Goal: Browse casually: Explore the website without a specific task or goal

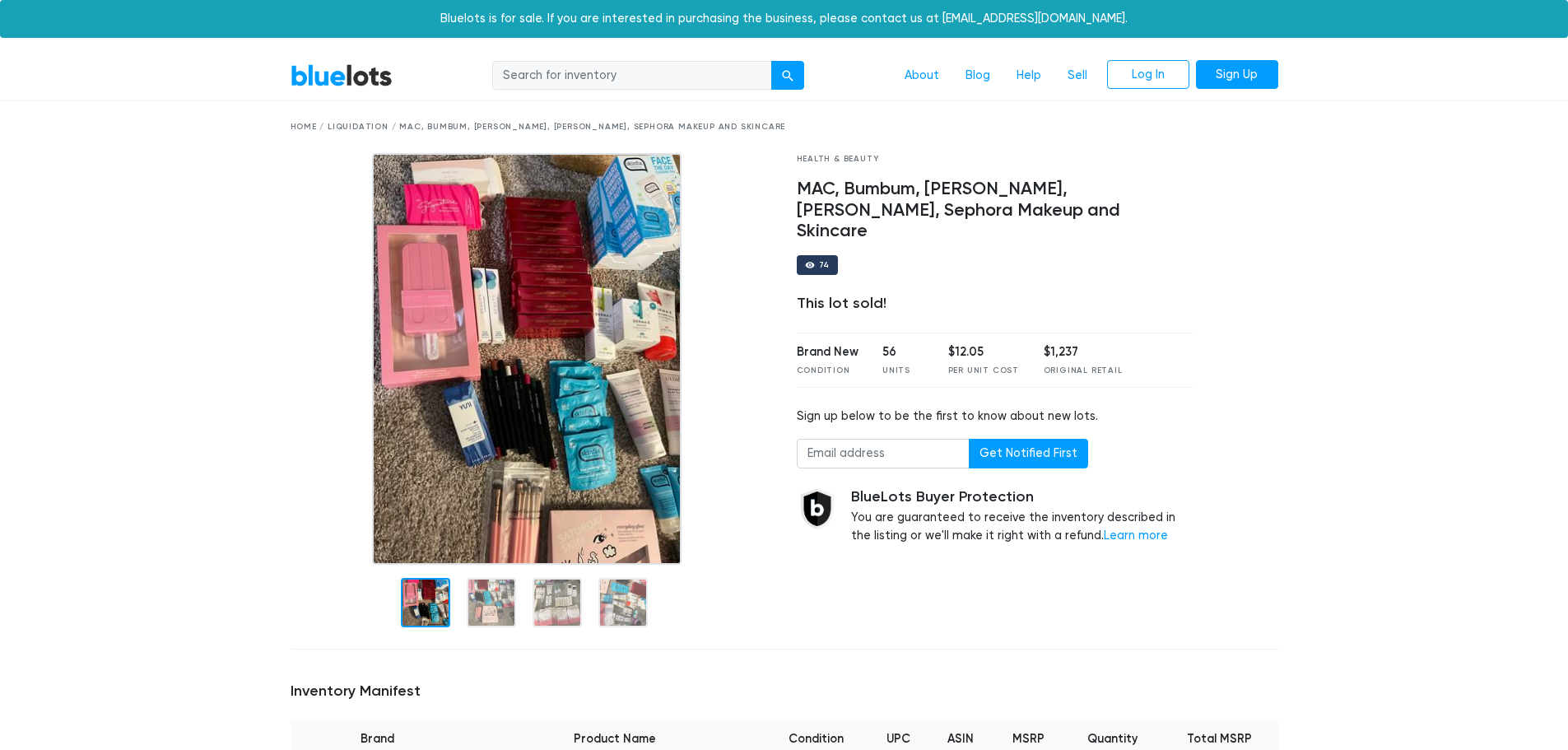
click at [361, 76] on link "BlueLots" at bounding box center [341, 75] width 102 height 24
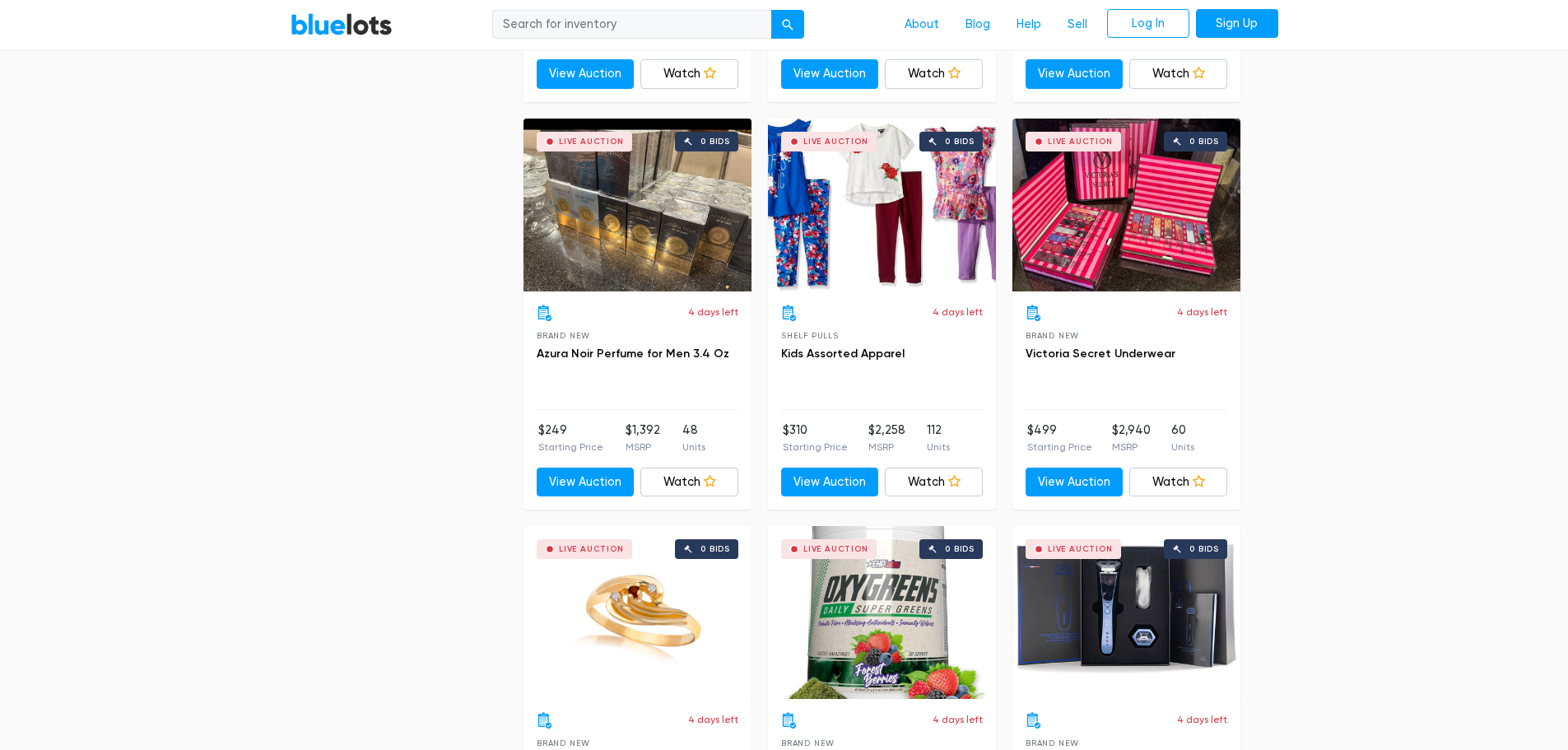
scroll to position [4526, 0]
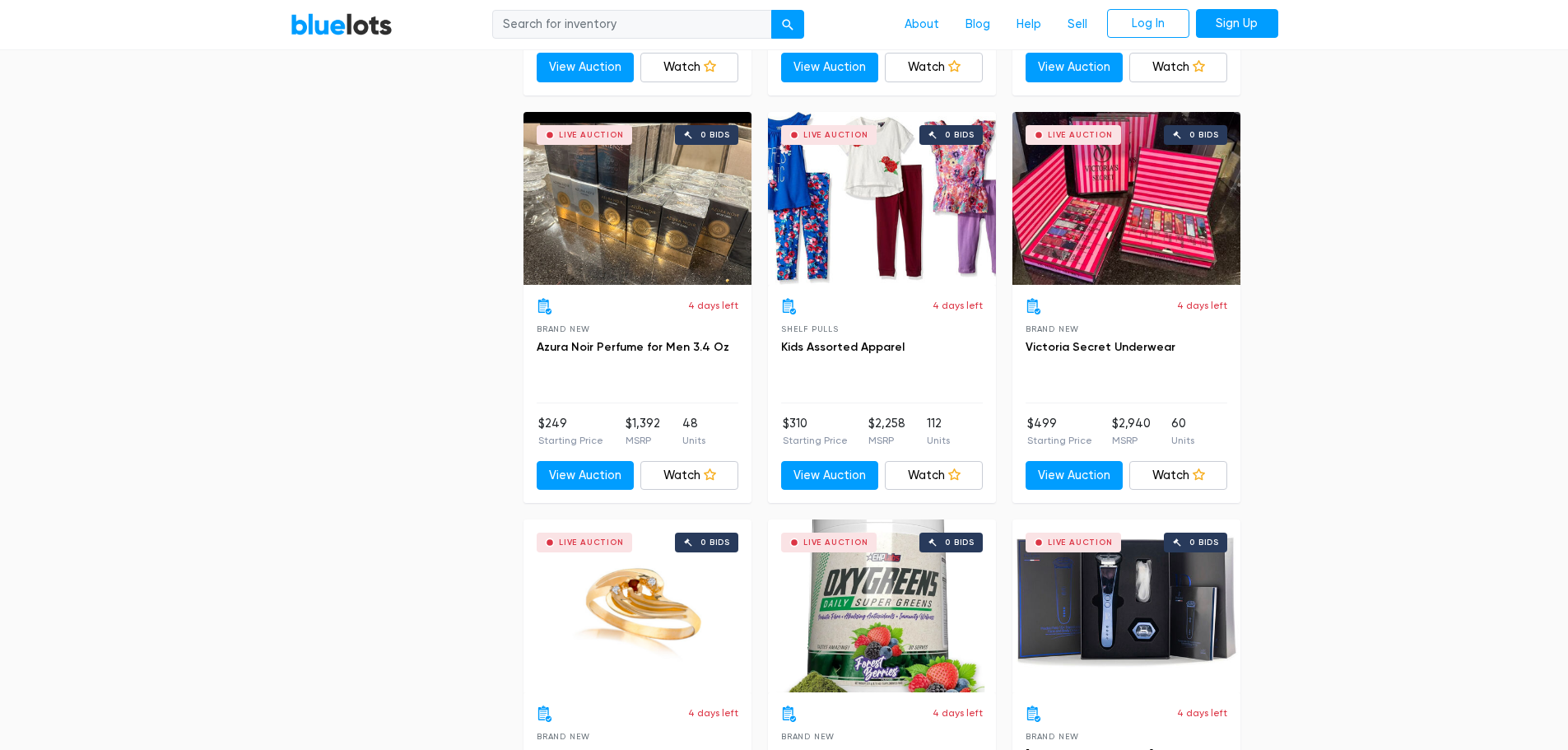
click at [1101, 234] on div "Live Auction 0 bids" at bounding box center [1126, 198] width 228 height 173
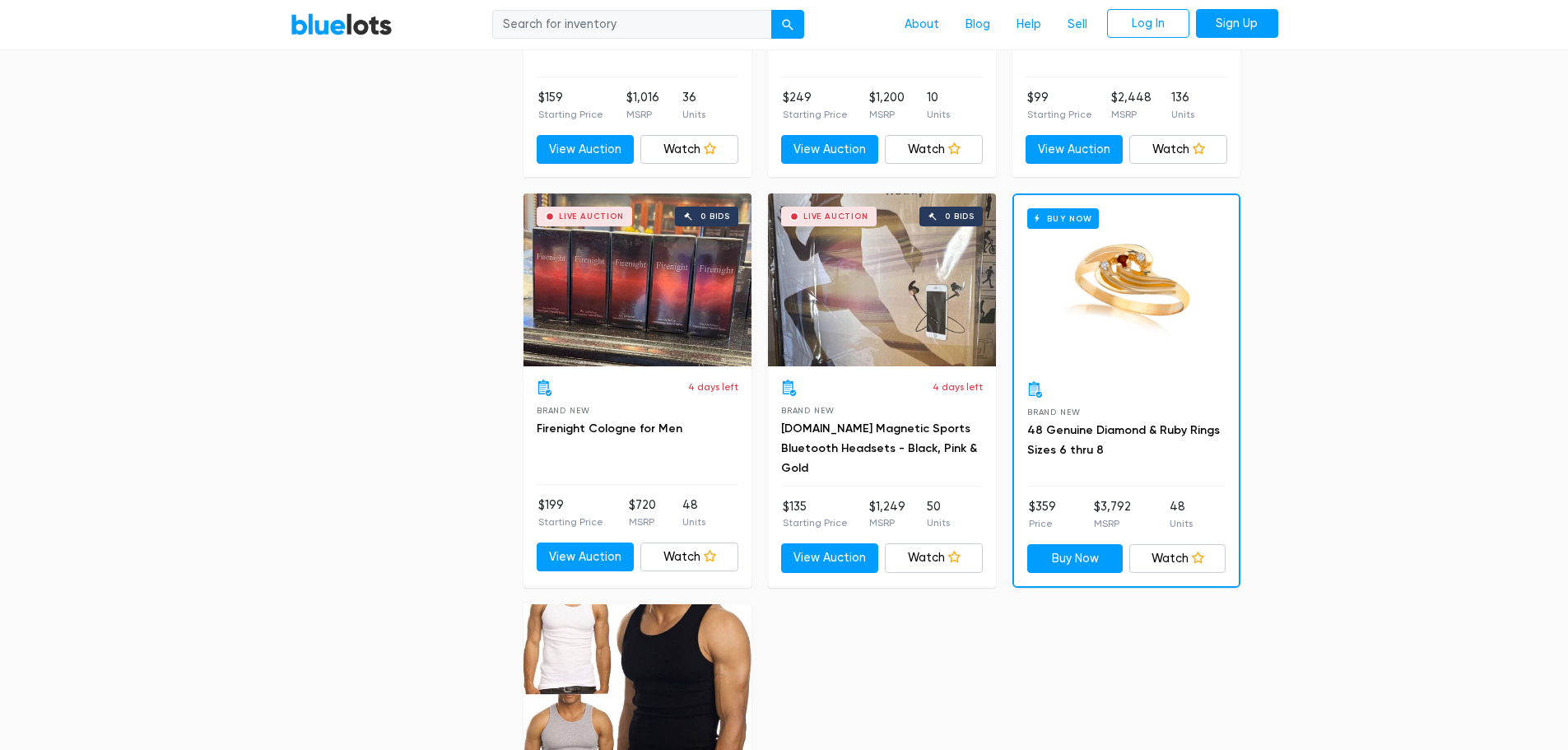
scroll to position [6419, 0]
